Goal: Register for event/course

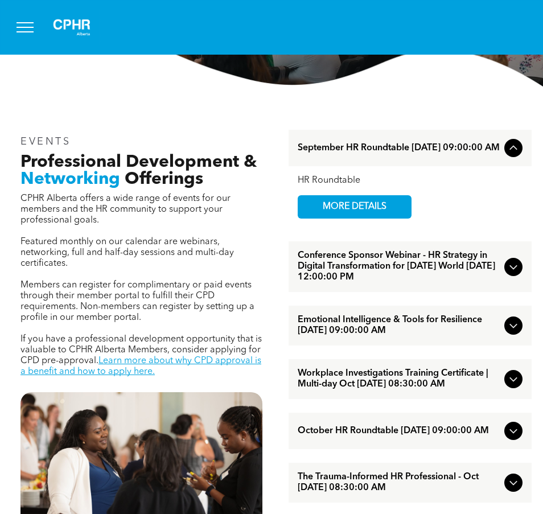
scroll to position [284, 0]
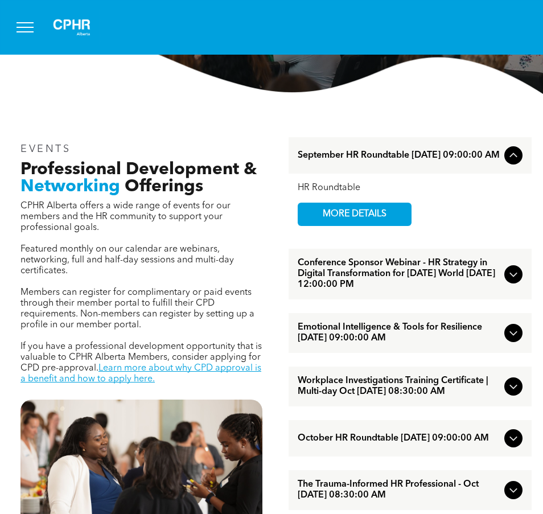
click at [512, 164] on div at bounding box center [513, 155] width 18 height 18
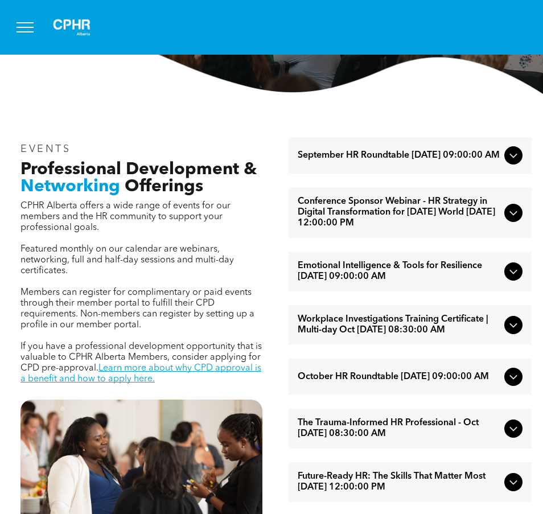
click at [509, 331] on icon at bounding box center [513, 325] width 14 height 14
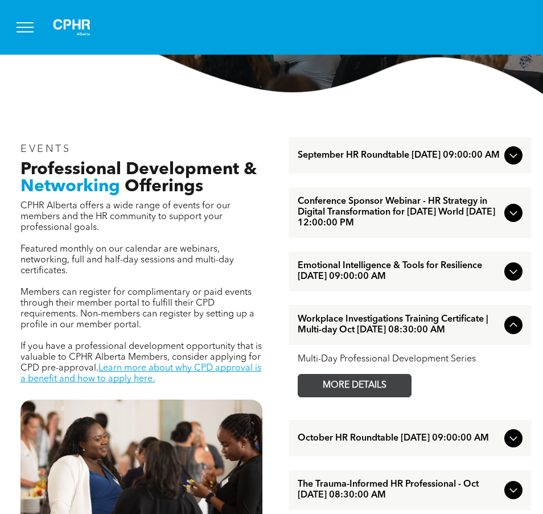
click at [349, 391] on span "MORE DETAILS" at bounding box center [355, 385] width 90 height 22
click at [513, 328] on icon at bounding box center [513, 325] width 14 height 14
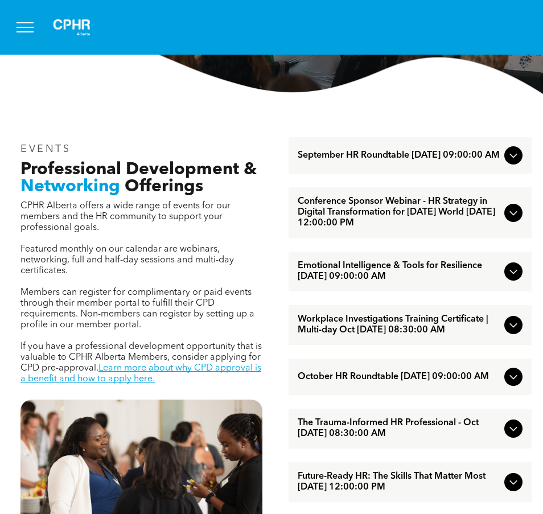
click at [506, 278] on icon at bounding box center [513, 272] width 14 height 14
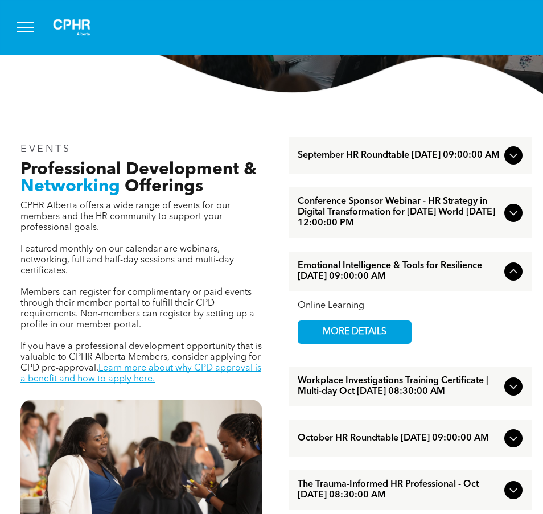
click at [506, 278] on icon at bounding box center [513, 272] width 14 height 14
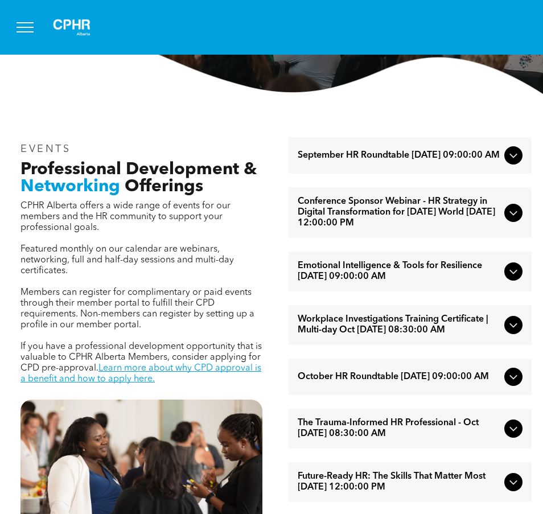
click at [516, 219] on icon at bounding box center [513, 213] width 14 height 14
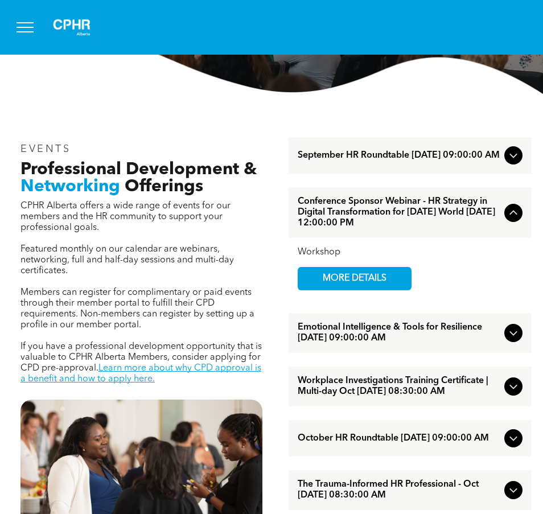
click at [516, 219] on icon at bounding box center [513, 213] width 14 height 14
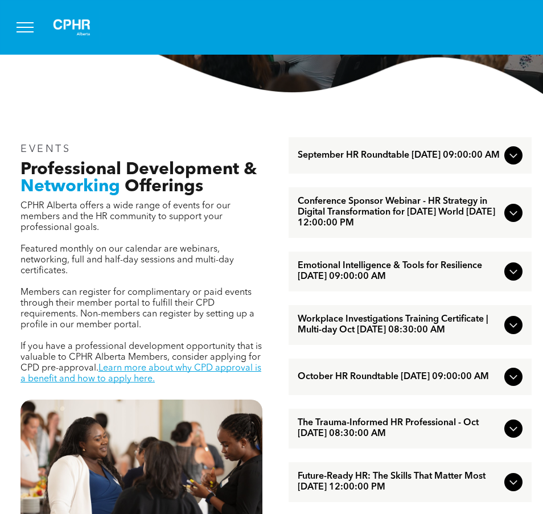
click at [516, 219] on icon at bounding box center [513, 213] width 14 height 14
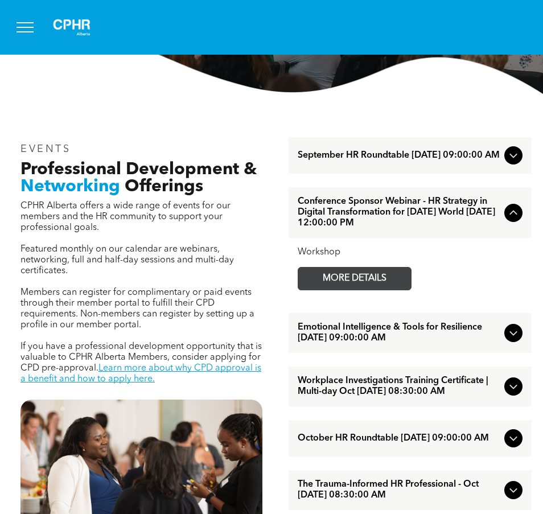
click at [373, 288] on span "MORE DETAILS" at bounding box center [355, 278] width 90 height 22
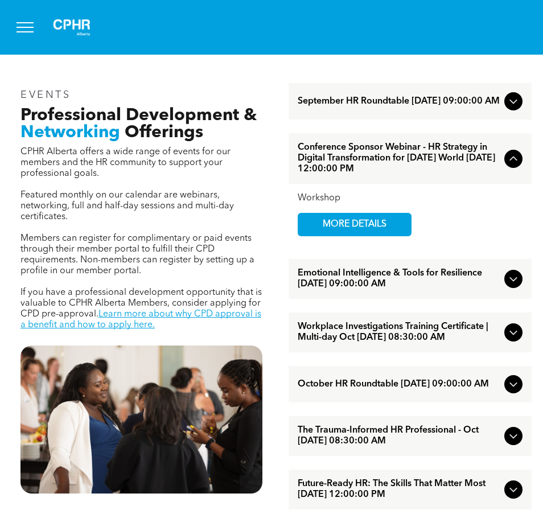
scroll to position [341, 0]
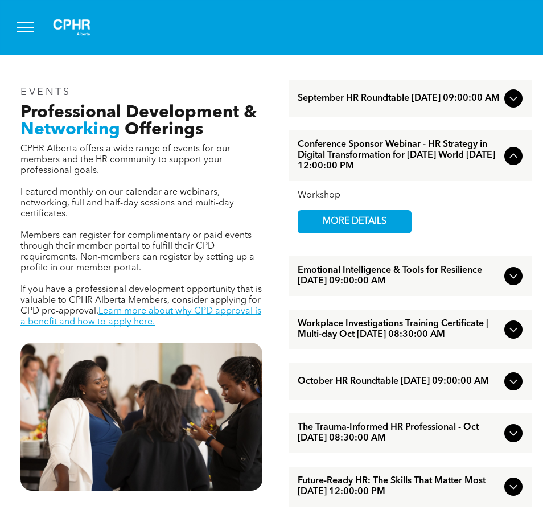
click at [513, 163] on icon at bounding box center [513, 156] width 14 height 14
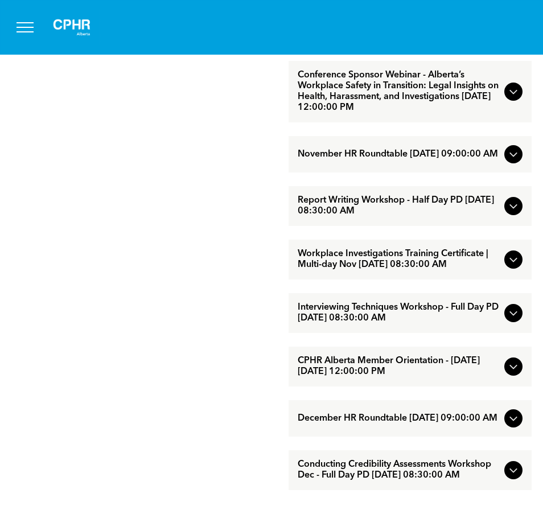
scroll to position [967, 0]
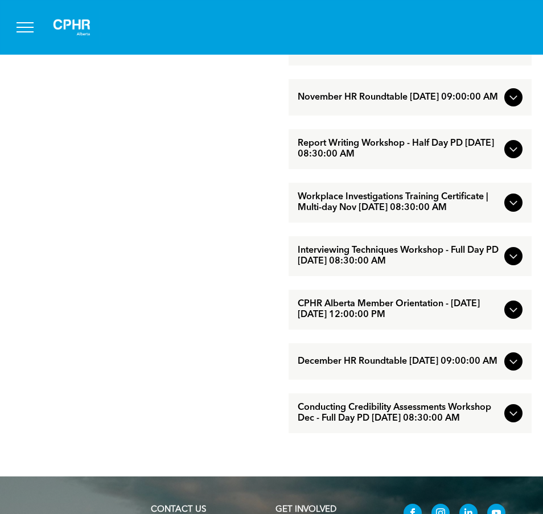
click at [434, 424] on span "Conducting Credibility Assessments Workshop Dec - Full Day PD [DATE] 08:30:00 AM" at bounding box center [399, 413] width 202 height 22
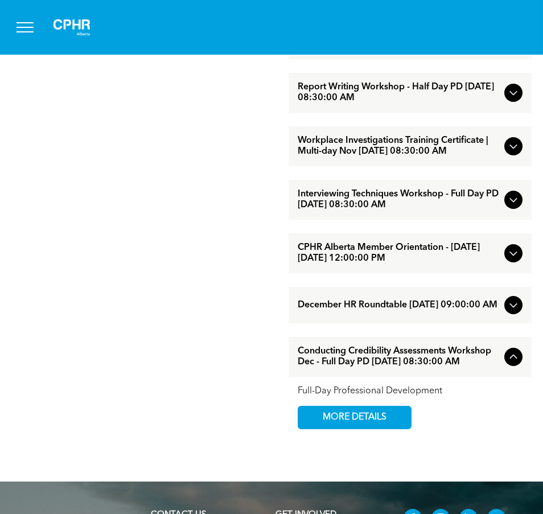
scroll to position [1024, 0]
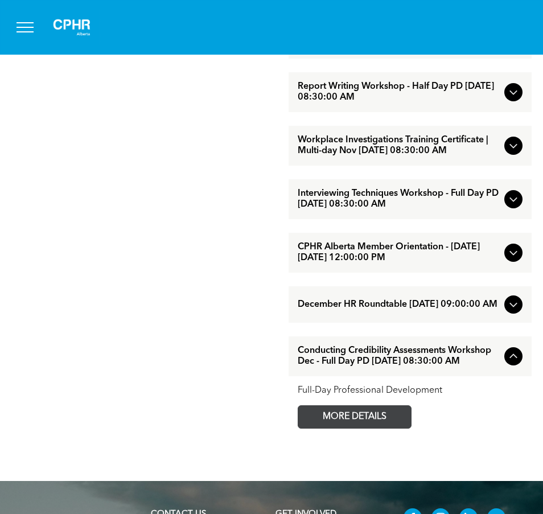
click at [360, 428] on span "MORE DETAILS" at bounding box center [355, 417] width 90 height 22
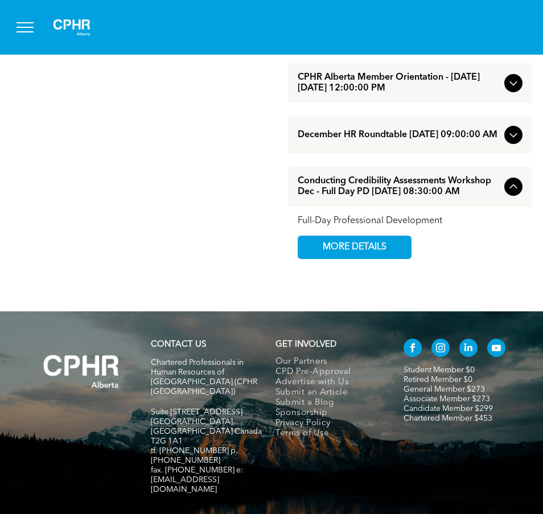
scroll to position [1195, 0]
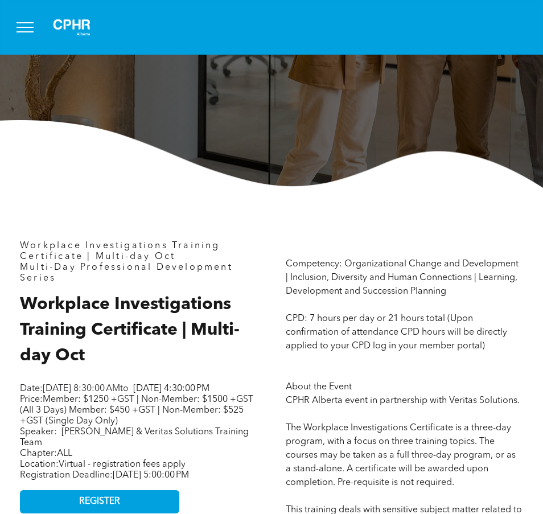
scroll to position [284, 0]
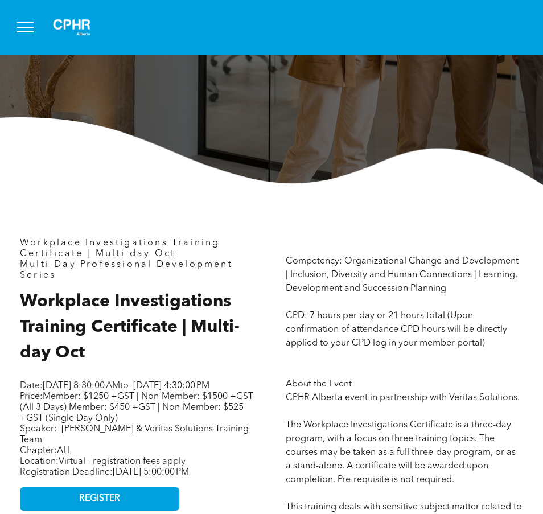
drag, startPoint x: 1, startPoint y: 27, endPoint x: -1, endPoint y: 20, distance: 7.2
drag, startPoint x: -1, startPoint y: 20, endPoint x: 254, endPoint y: 102, distance: 267.7
click at [253, 96] on div "Professional Development ﻿ CPHR Alberta offers a wide range of events for our m…" at bounding box center [271, 27] width 543 height 316
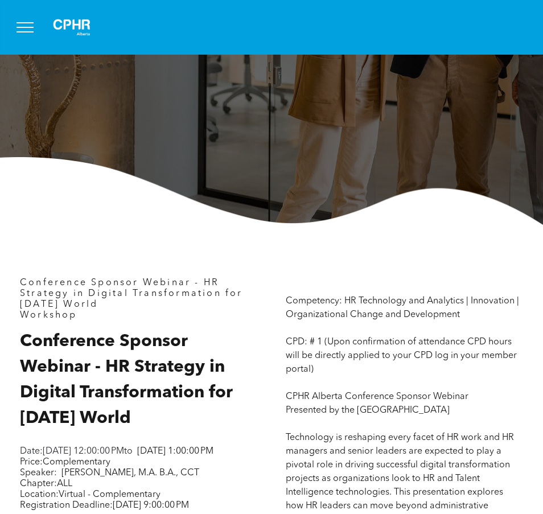
scroll to position [284, 0]
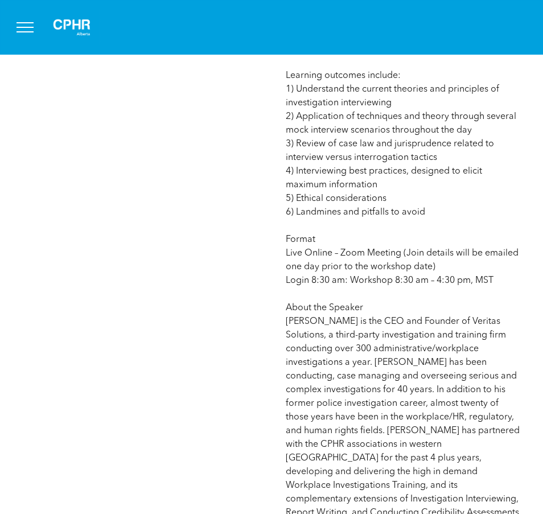
scroll to position [797, 0]
